Goal: Task Accomplishment & Management: Use online tool/utility

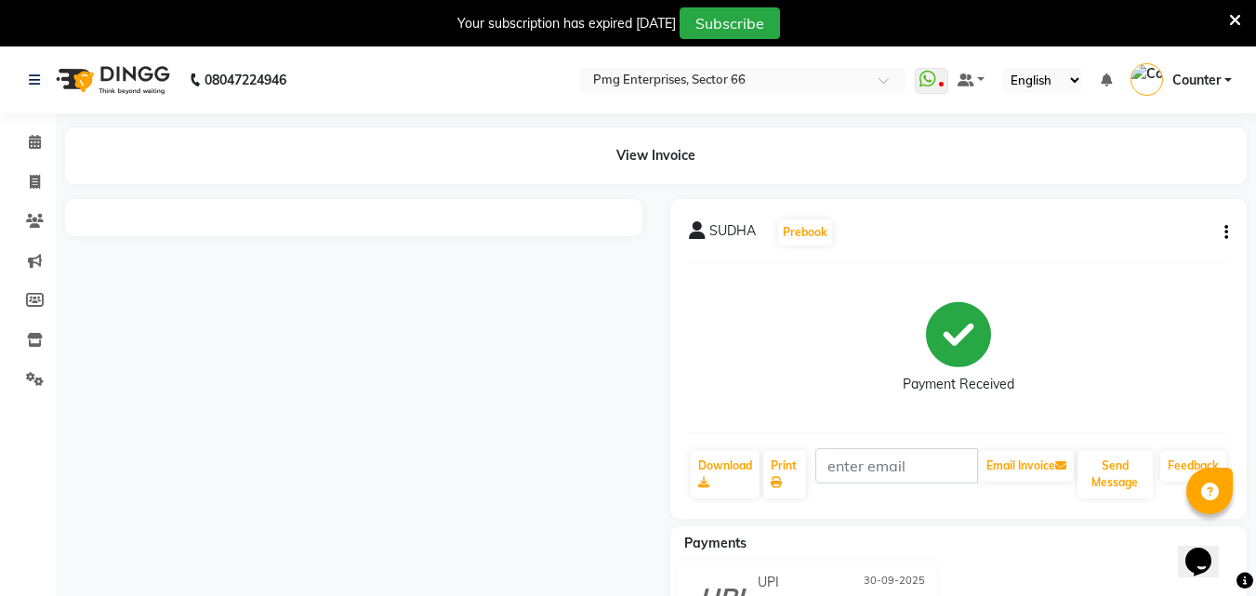
click at [1232, 16] on icon at bounding box center [1235, 20] width 12 height 17
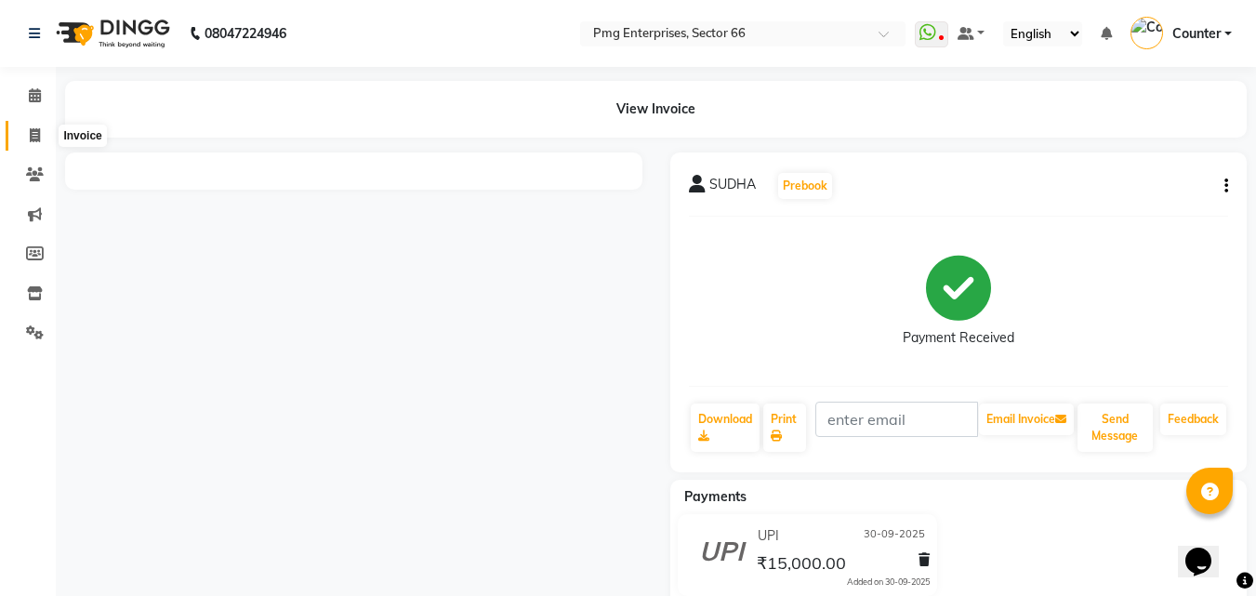
click at [34, 133] on icon at bounding box center [35, 135] width 10 height 14
select select "service"
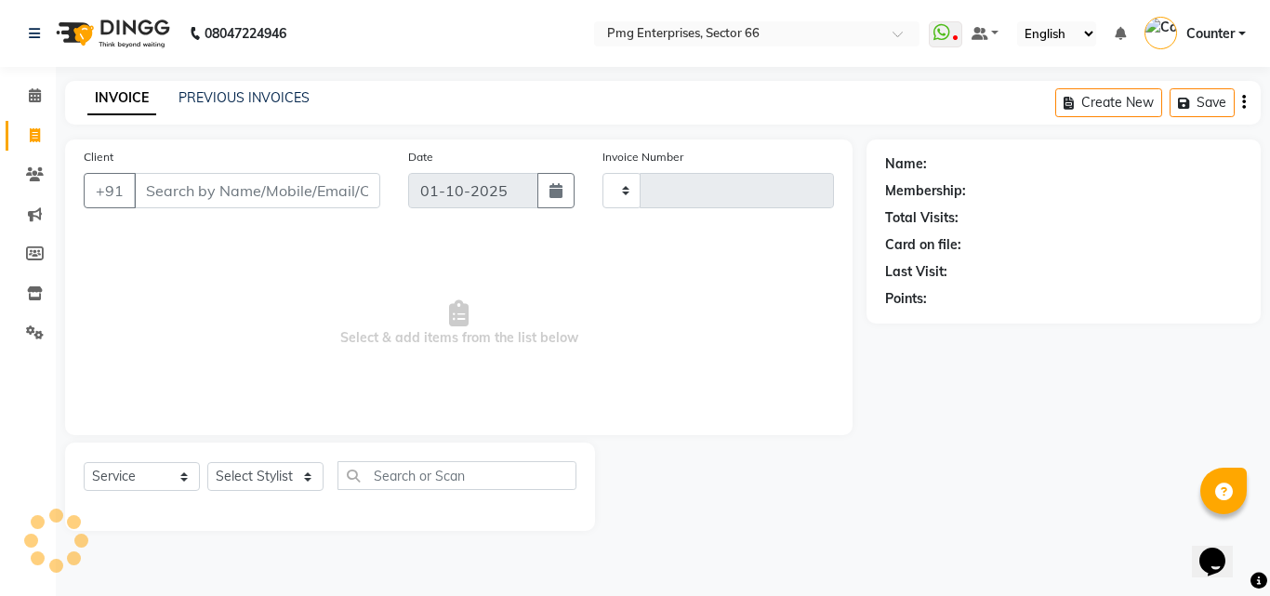
type input "3844"
select select "889"
